Goal: Task Accomplishment & Management: Use online tool/utility

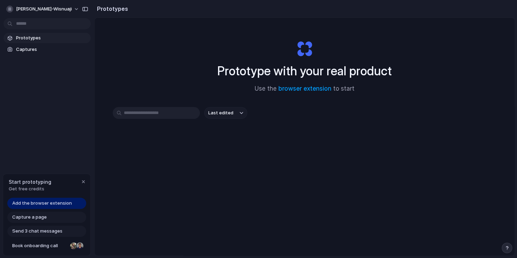
click at [60, 201] on span "Add the browser extension" at bounding box center [42, 203] width 60 height 7
click at [51, 204] on span "Add the browser extension" at bounding box center [42, 203] width 60 height 7
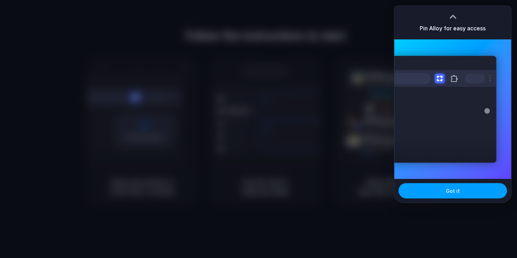
click at [449, 189] on span "Got it" at bounding box center [453, 190] width 14 height 7
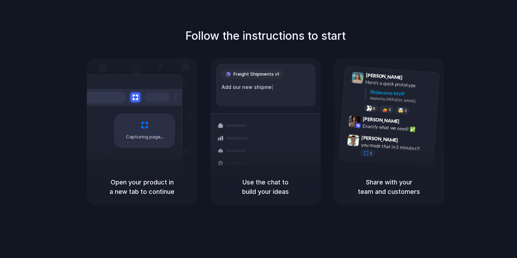
click at [488, 30] on div "Follow the instructions to start Capturing page Open your product in a new tab …" at bounding box center [265, 116] width 517 height 177
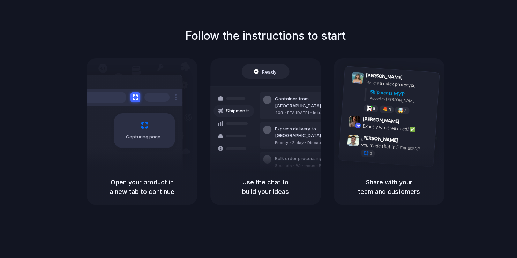
click at [259, 129] on div at bounding box center [259, 129] width 0 height 0
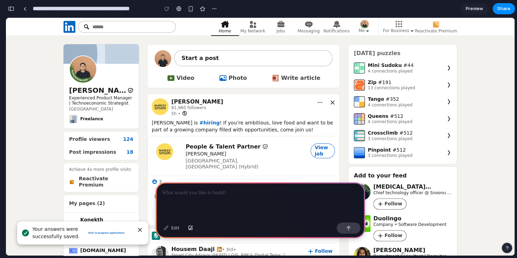
click at [239, 191] on p at bounding box center [260, 193] width 197 height 8
click at [232, 191] on p at bounding box center [260, 193] width 197 height 8
